Goal: Communication & Community: Participate in discussion

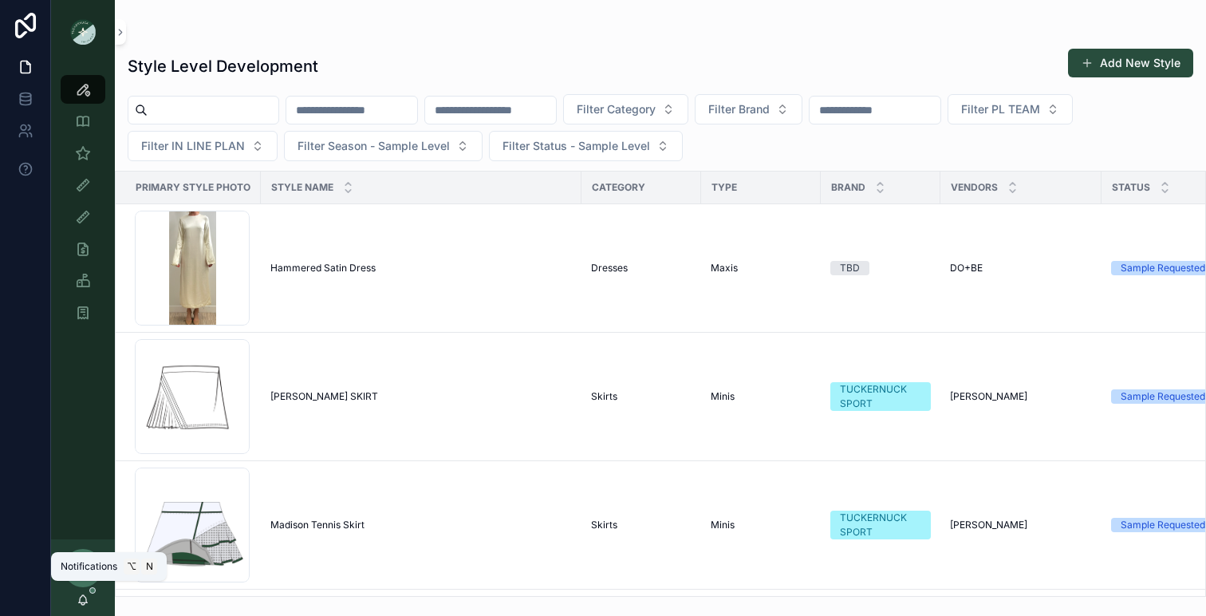
click at [82, 595] on icon "scrollable content" at bounding box center [83, 598] width 9 height 7
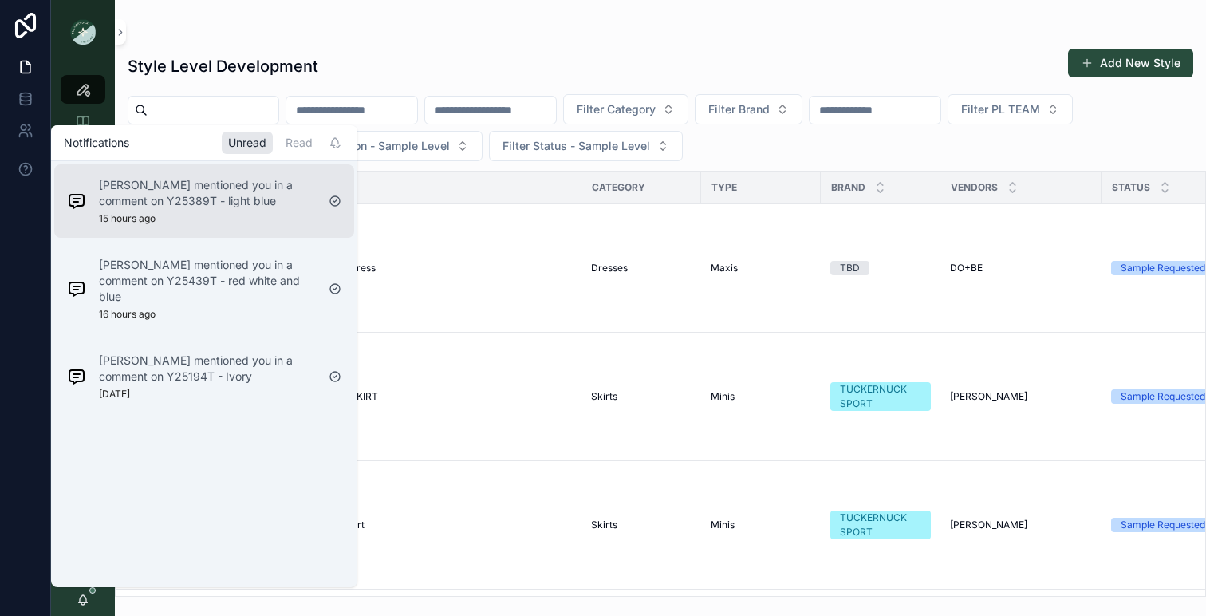
click at [230, 199] on p "[PERSON_NAME] mentioned you in a comment on Y25389T - light blue" at bounding box center [207, 193] width 217 height 32
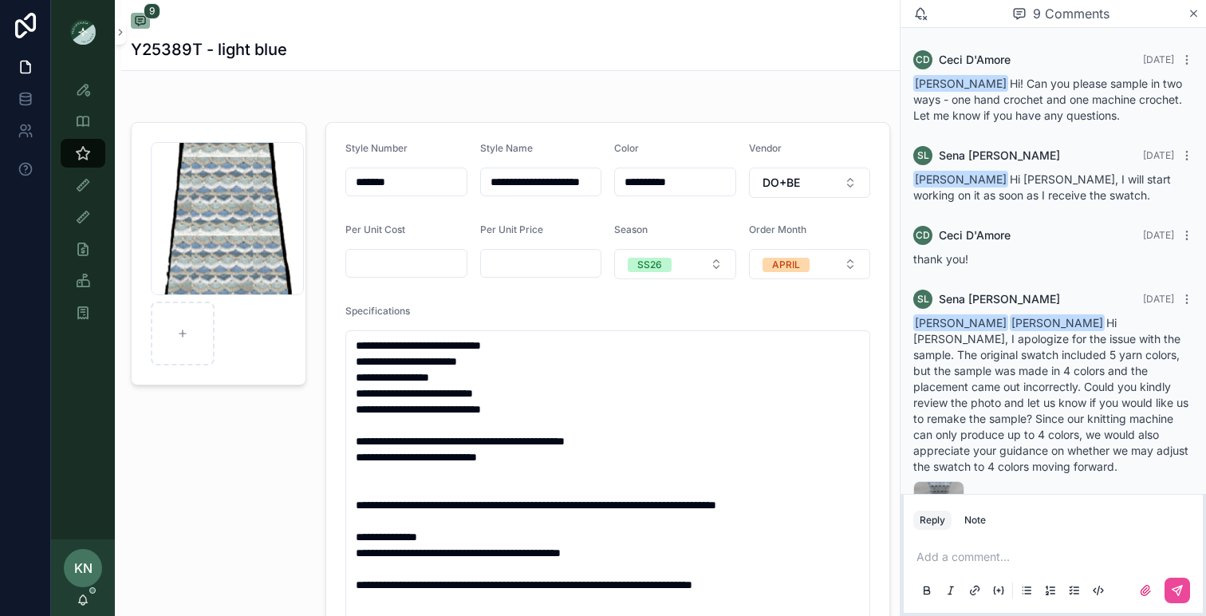
scroll to position [540, 0]
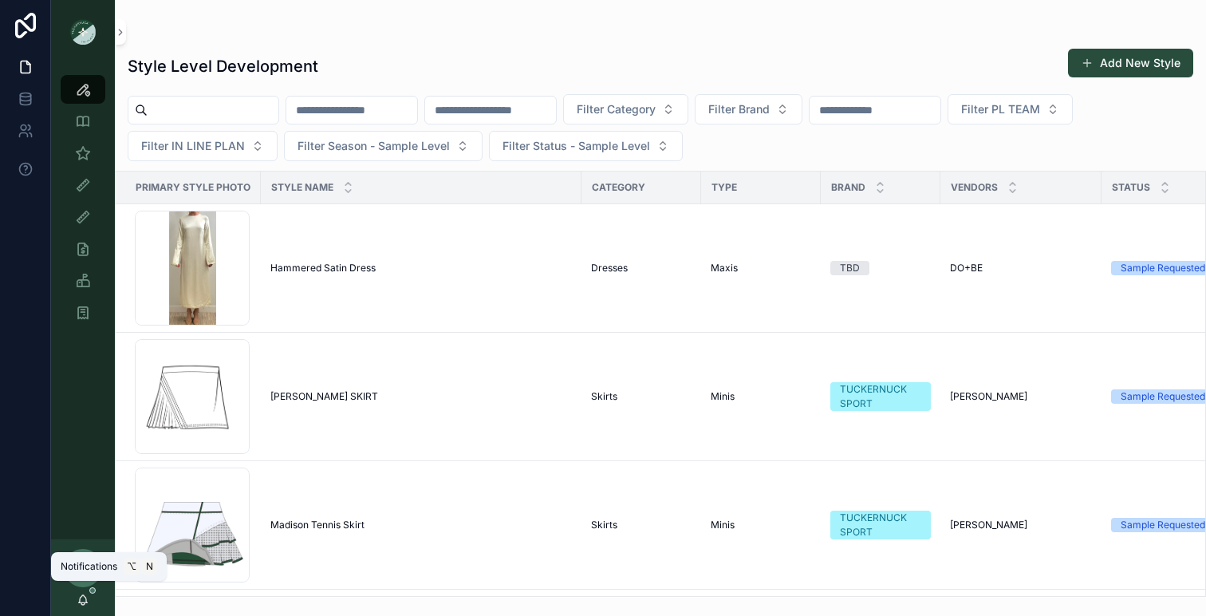
click at [86, 597] on icon "scrollable content" at bounding box center [83, 600] width 13 height 13
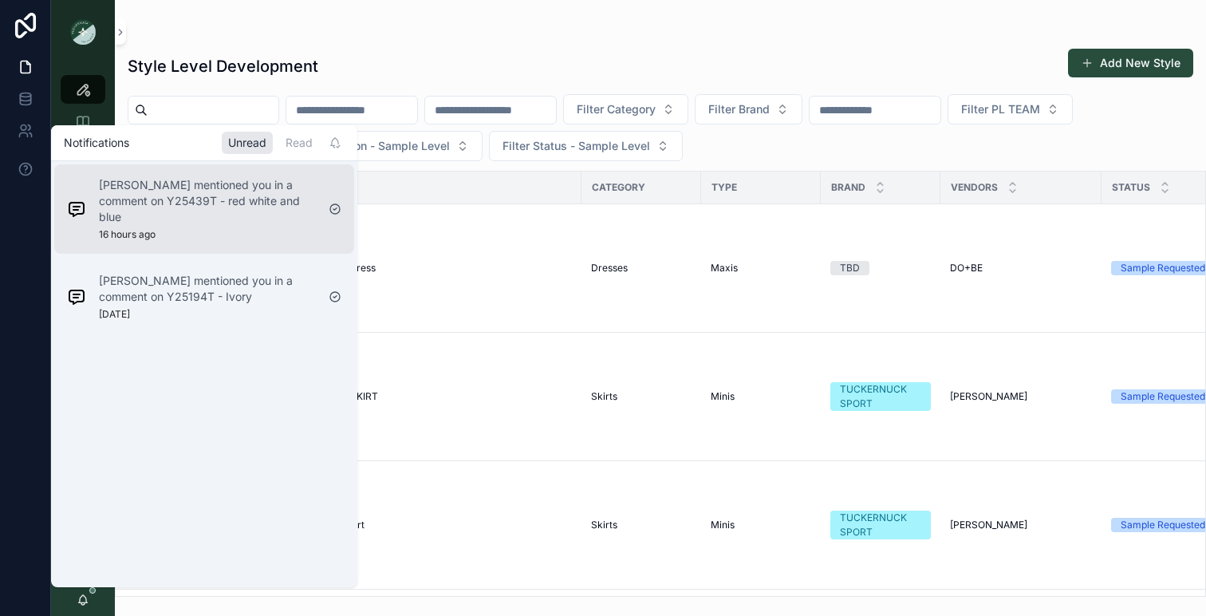
click at [206, 202] on p "[PERSON_NAME] mentioned you in a comment on Y25439T - red white and blue" at bounding box center [207, 201] width 217 height 48
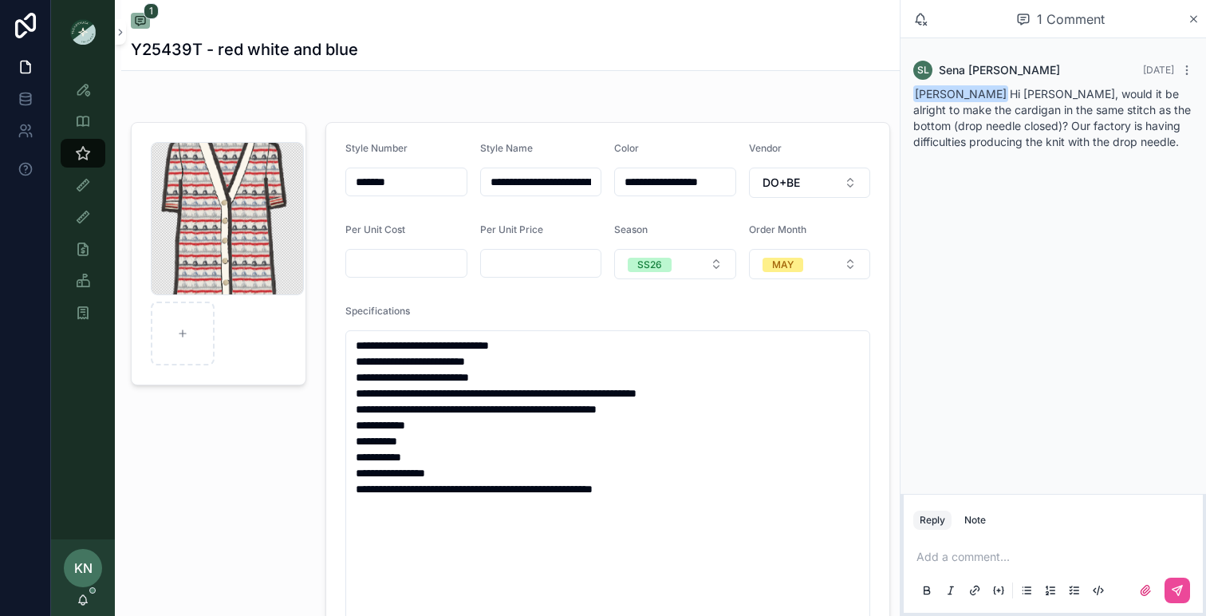
click at [931, 553] on p "scrollable content" at bounding box center [1057, 557] width 280 height 16
click at [958, 543] on span "**********" at bounding box center [1057, 548] width 280 height 27
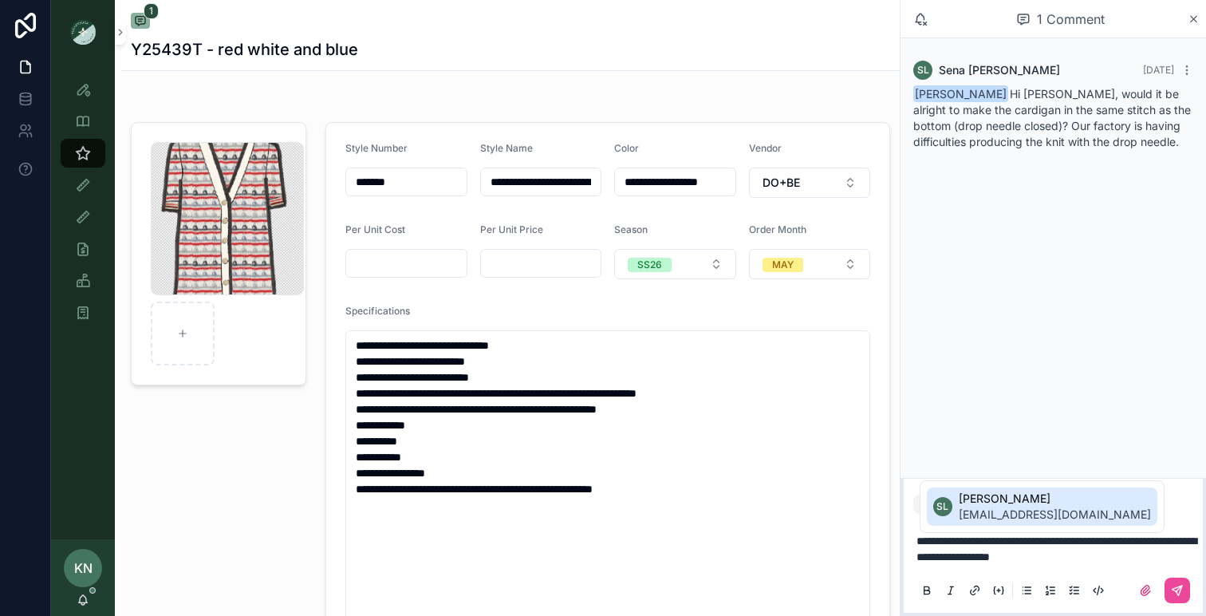
click at [980, 510] on span "[EMAIL_ADDRESS][DOMAIN_NAME]" at bounding box center [1055, 515] width 192 height 16
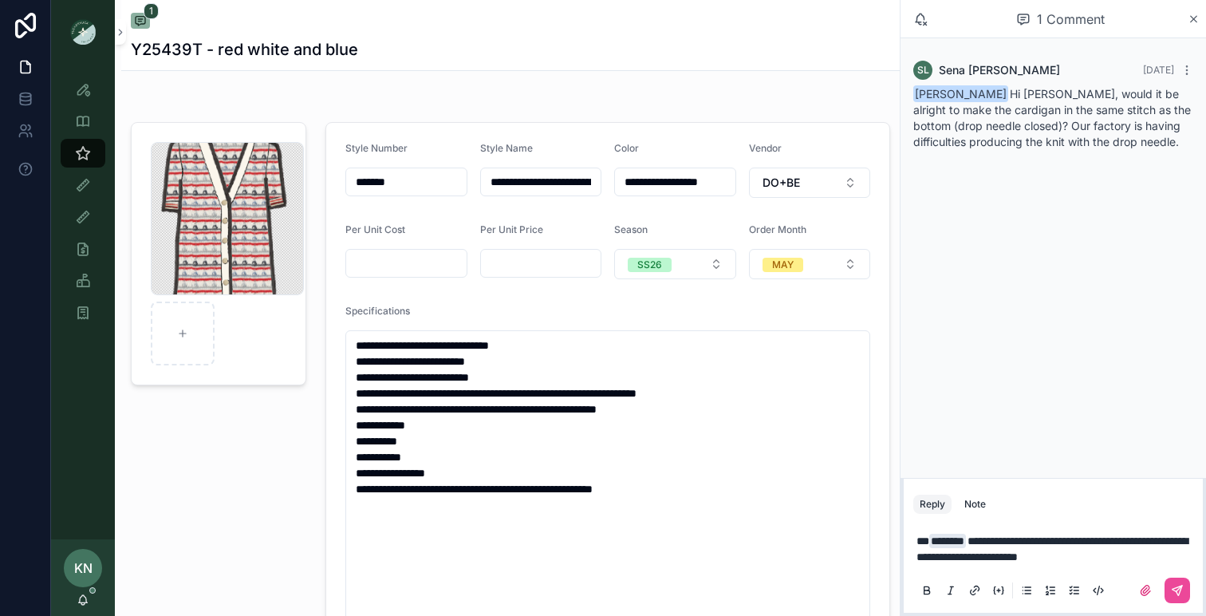
click at [1167, 553] on span "**********" at bounding box center [1052, 548] width 271 height 27
click at [1178, 590] on icon "scrollable content" at bounding box center [1177, 590] width 13 height 13
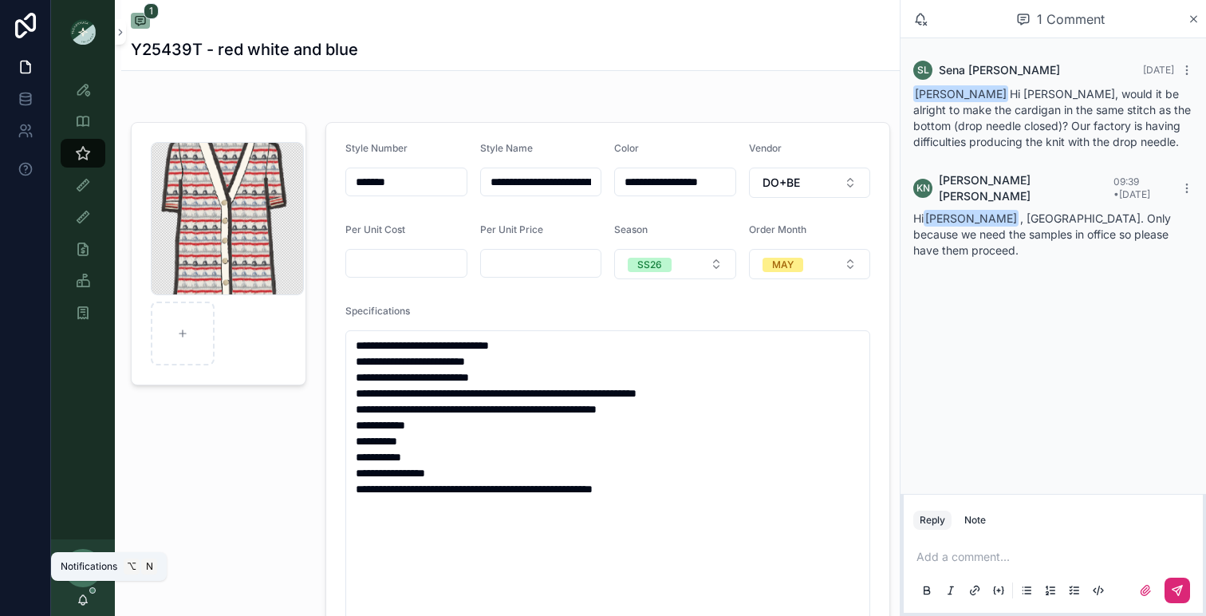
click at [84, 594] on icon "scrollable content" at bounding box center [83, 600] width 13 height 13
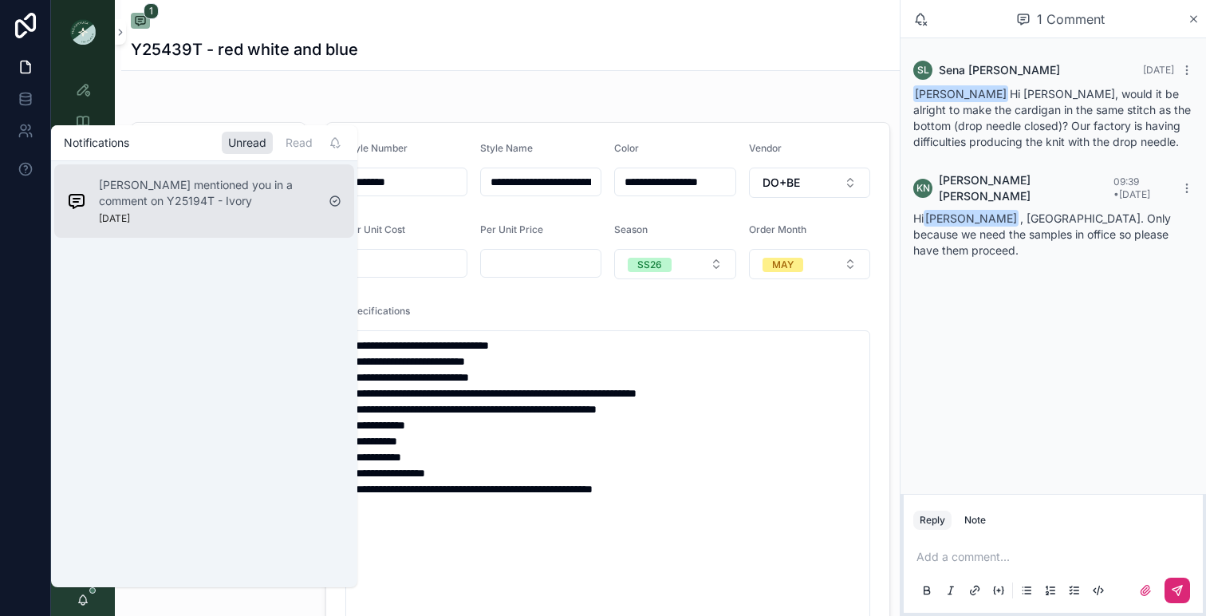
click at [246, 206] on p "[PERSON_NAME] mentioned you in a comment on Y25194T - Ivory" at bounding box center [207, 193] width 217 height 32
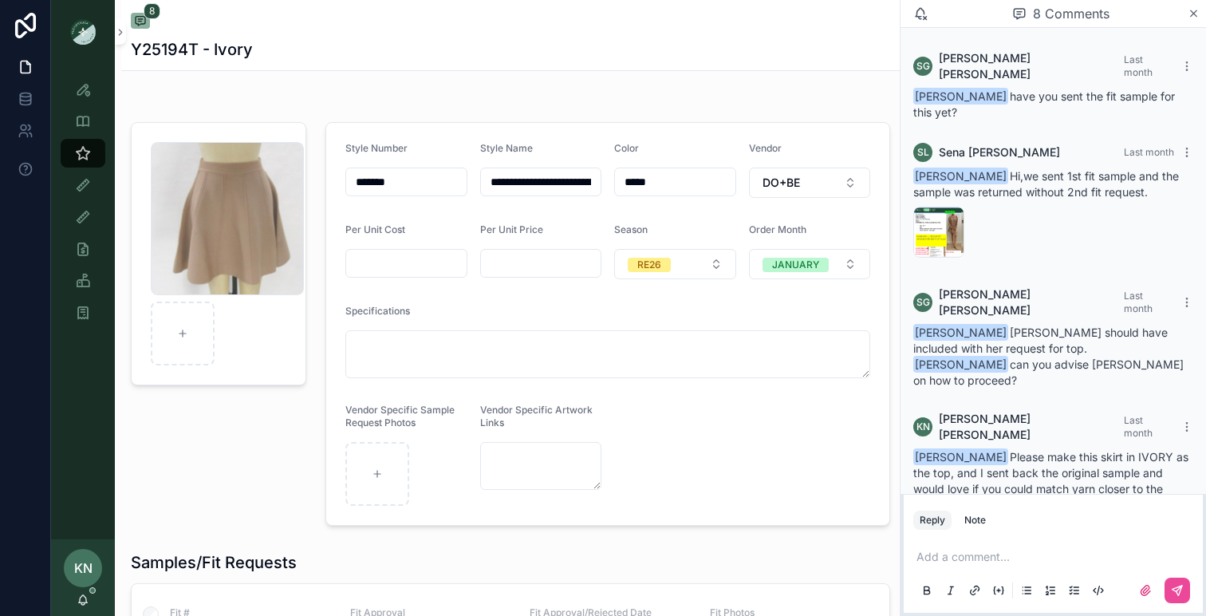
scroll to position [322, 0]
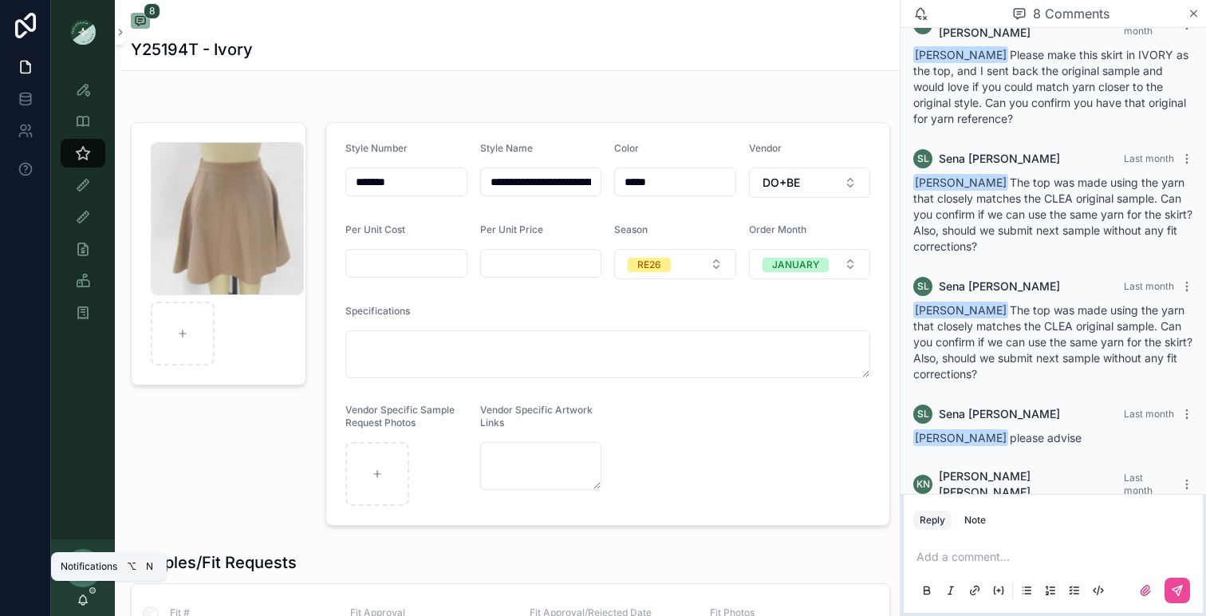
click at [85, 598] on icon "scrollable content" at bounding box center [83, 600] width 13 height 13
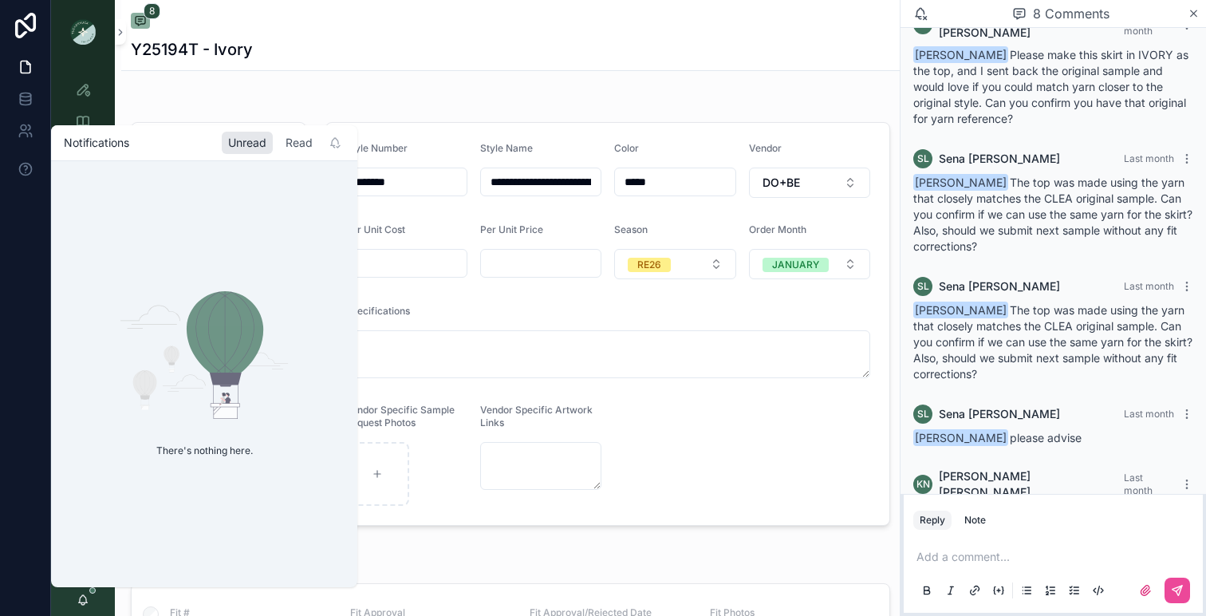
click at [299, 144] on div "Read" at bounding box center [299, 143] width 40 height 22
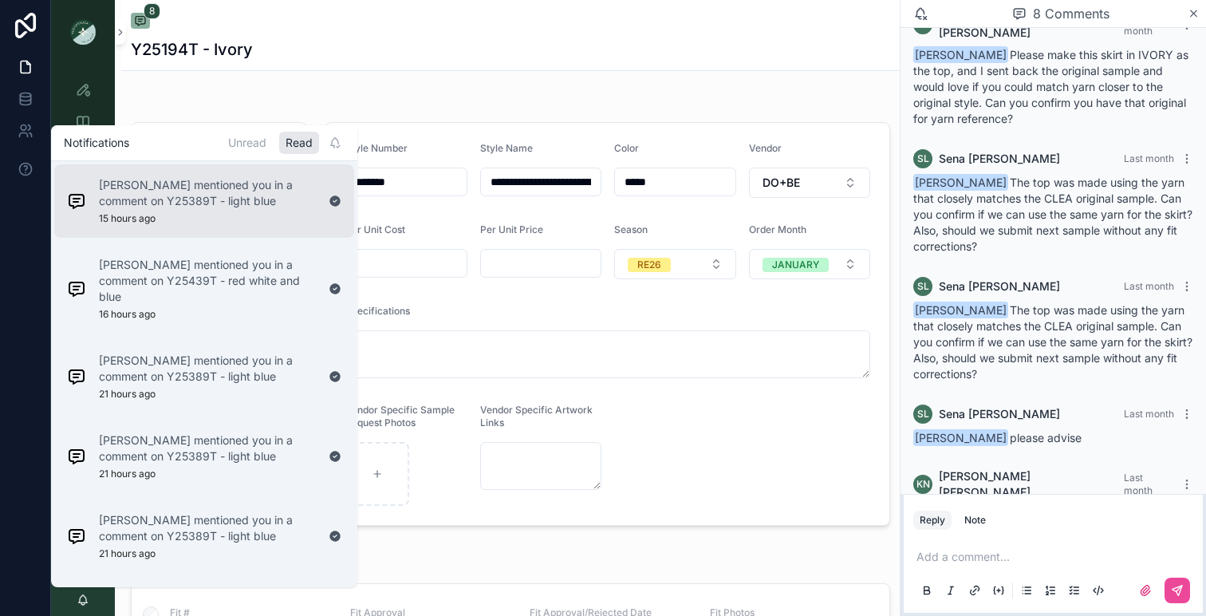
click at [257, 214] on div "[PERSON_NAME] mentioned you in a comment on Y25389T - light blue 15 hours ago" at bounding box center [207, 201] width 217 height 48
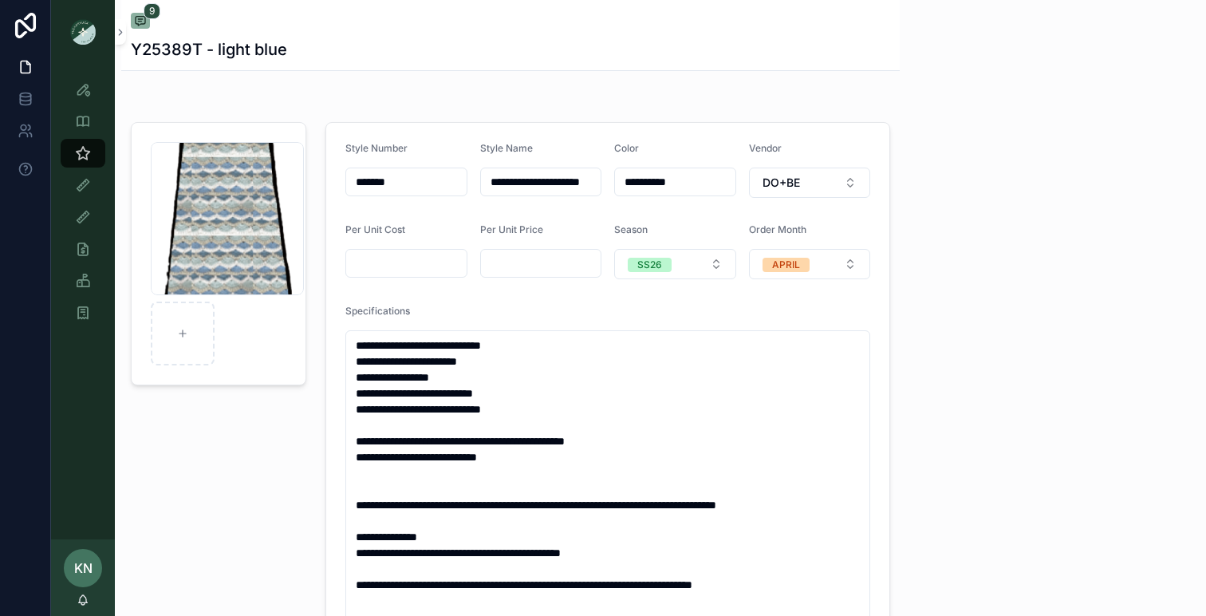
scroll to position [428, 0]
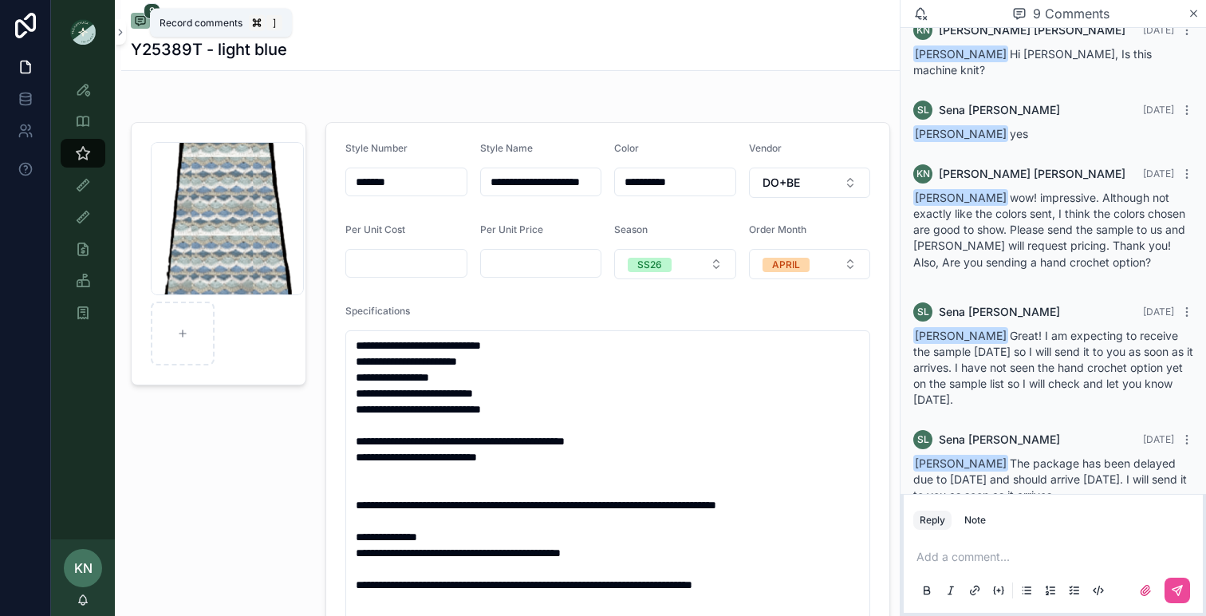
click at [144, 20] on icon "scrollable content" at bounding box center [140, 20] width 13 height 13
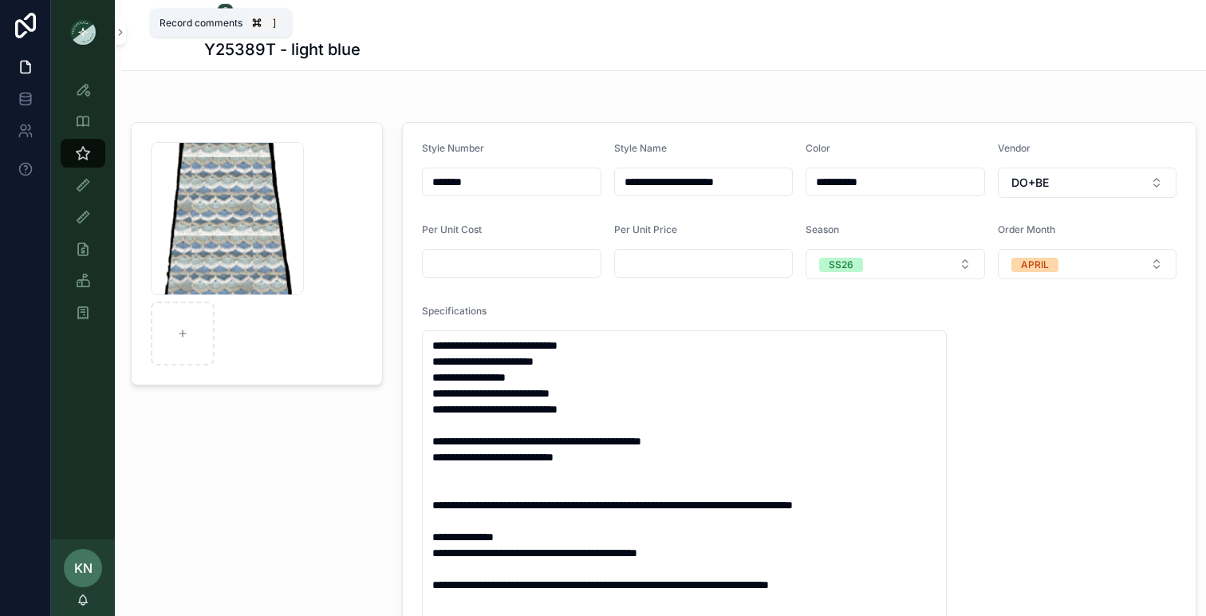
scroll to position [397, 0]
